Goal: Task Accomplishment & Management: Use online tool/utility

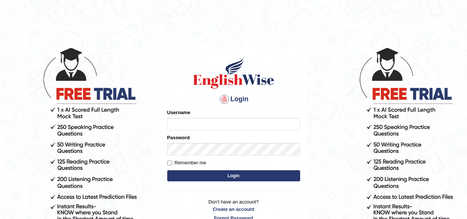
click at [215, 127] on input "Username" at bounding box center [233, 124] width 133 height 13
type input "Melanie2025"
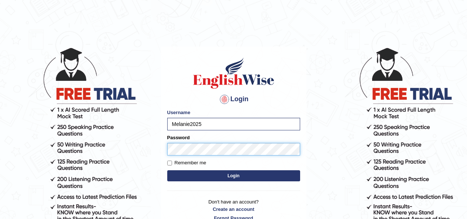
click at [167, 170] on button "Login" at bounding box center [233, 175] width 133 height 11
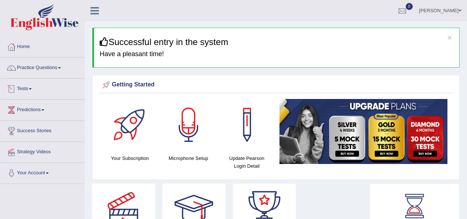
click at [26, 89] on link "Tests" at bounding box center [42, 88] width 84 height 18
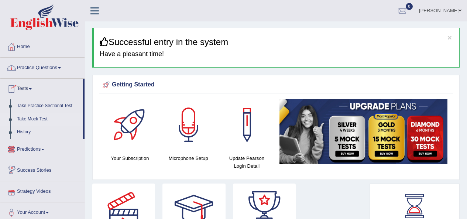
click at [46, 116] on link "Take Mock Test" at bounding box center [48, 119] width 69 height 13
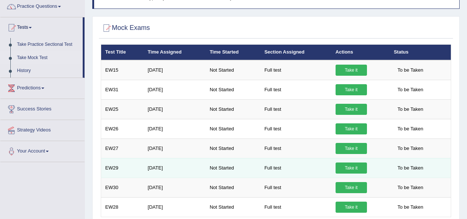
scroll to position [98, 0]
